Goal: Task Accomplishment & Management: Manage account settings

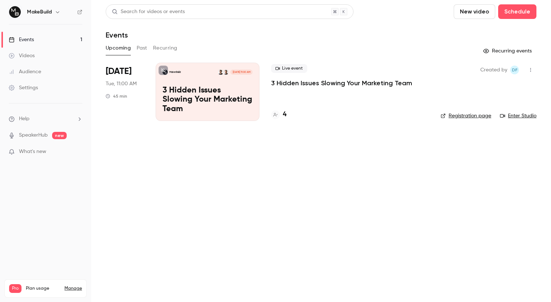
click at [406, 78] on div "Live event 3 Hidden Issues Slowing Your Marketing Team" at bounding box center [350, 75] width 158 height 23
click at [405, 79] on p "3 Hidden Issues Slowing Your Marketing Team" at bounding box center [341, 83] width 141 height 9
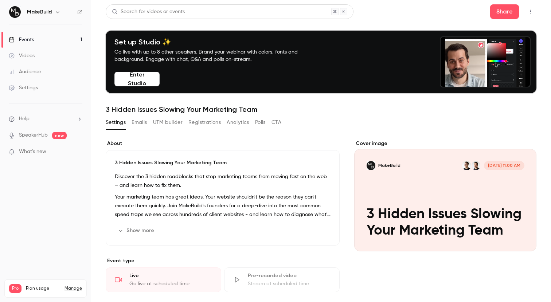
click at [200, 121] on button "Registrations" at bounding box center [204, 123] width 32 height 12
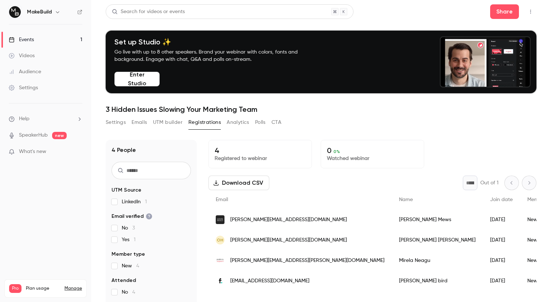
click at [59, 13] on icon "button" at bounding box center [58, 12] width 6 height 6
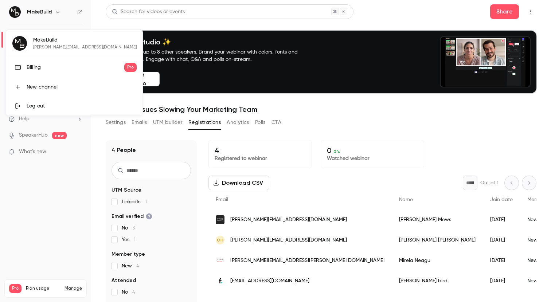
click at [56, 8] on div at bounding box center [275, 151] width 551 height 302
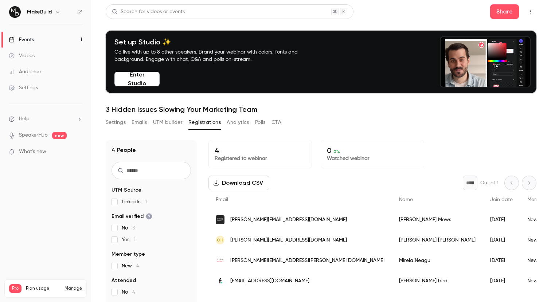
click at [43, 83] on link "Settings" at bounding box center [45, 88] width 91 height 16
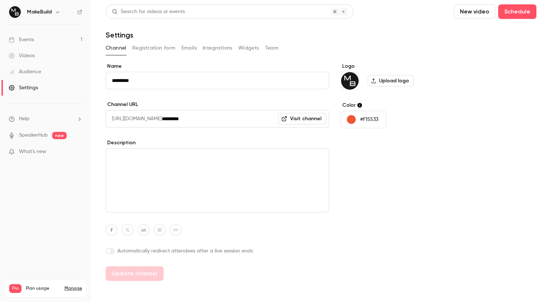
click at [154, 49] on button "Registration form" at bounding box center [153, 48] width 43 height 12
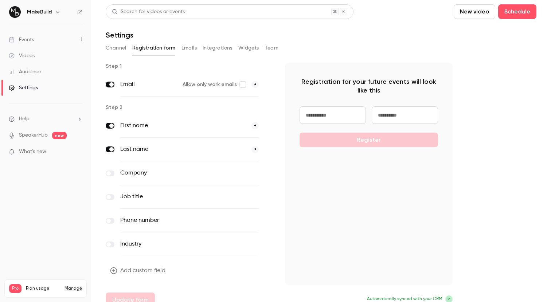
click at [195, 50] on button "Emails" at bounding box center [188, 48] width 15 height 12
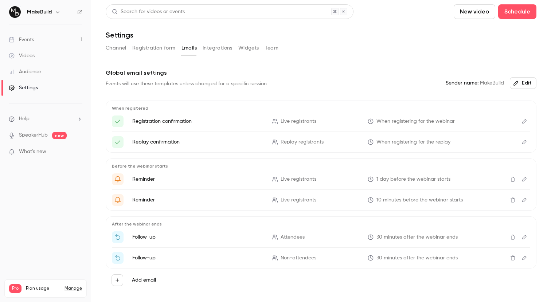
click at [212, 48] on button "Integrations" at bounding box center [218, 48] width 30 height 12
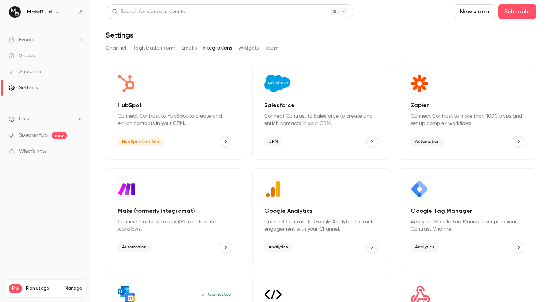
click at [246, 49] on button "Widgets" at bounding box center [248, 48] width 21 height 12
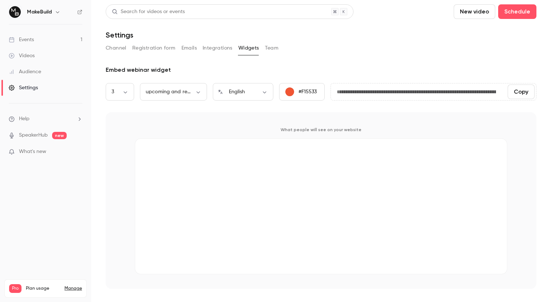
click at [274, 46] on button "Team" at bounding box center [272, 48] width 14 height 12
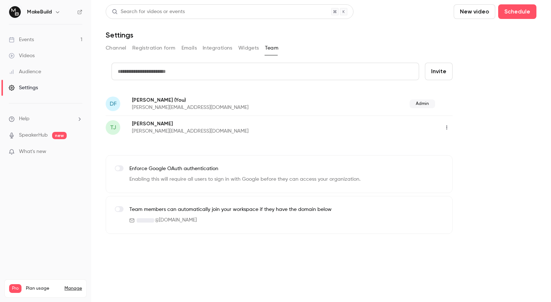
click at [249, 52] on button "Widgets" at bounding box center [248, 48] width 21 height 12
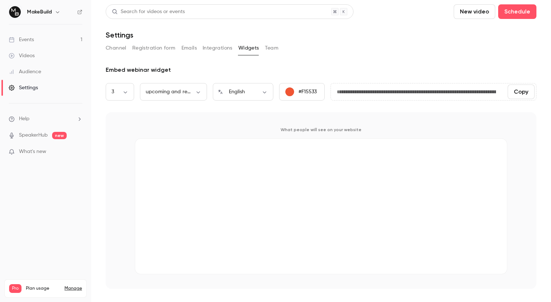
click at [119, 48] on button "Channel" at bounding box center [116, 48] width 21 height 12
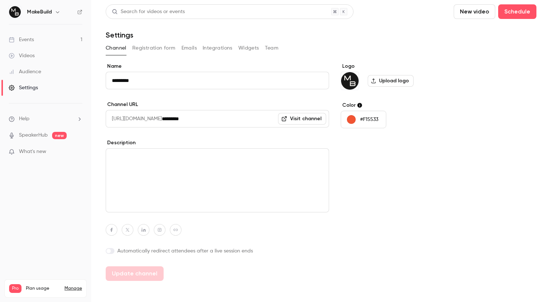
click at [39, 113] on ul "Help SpeakerHub new What's new" at bounding box center [45, 135] width 91 height 65
click at [38, 115] on li "Help" at bounding box center [46, 119] width 74 height 8
click at [119, 131] on span "Help center" at bounding box center [114, 133] width 28 height 8
click at [39, 36] on link "Events 1" at bounding box center [45, 40] width 91 height 16
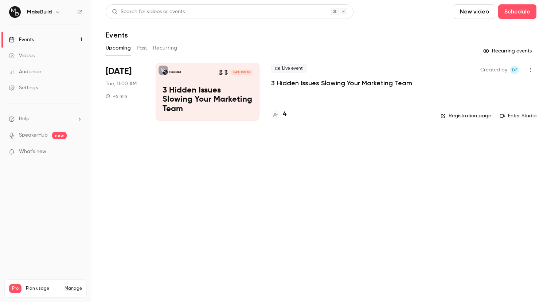
click at [34, 53] on div "Videos" at bounding box center [22, 55] width 26 height 7
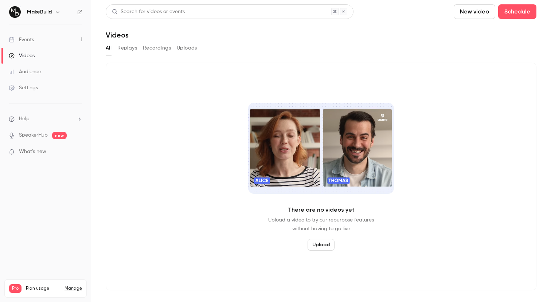
click at [30, 69] on div "Audience" at bounding box center [25, 71] width 32 height 7
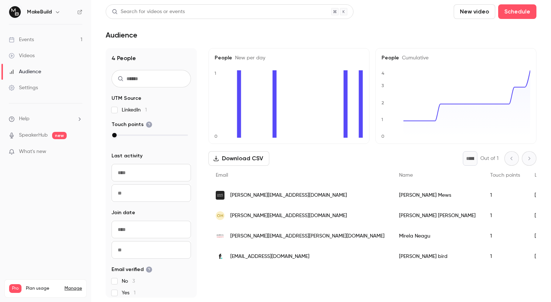
click at [36, 42] on link "Events 1" at bounding box center [45, 40] width 91 height 16
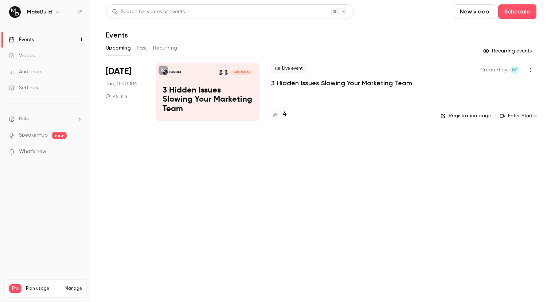
click at [327, 87] on p "3 Hidden Issues Slowing Your Marketing Team" at bounding box center [341, 83] width 141 height 9
